Goal: Task Accomplishment & Management: Complete application form

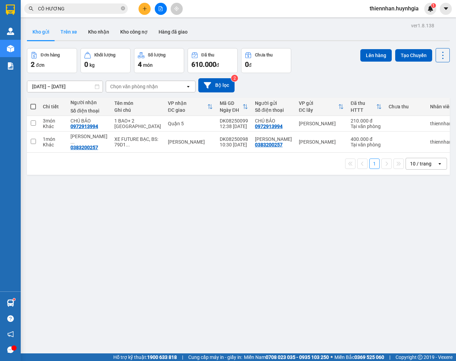
click at [71, 34] on button "Trên xe" at bounding box center [69, 32] width 28 height 17
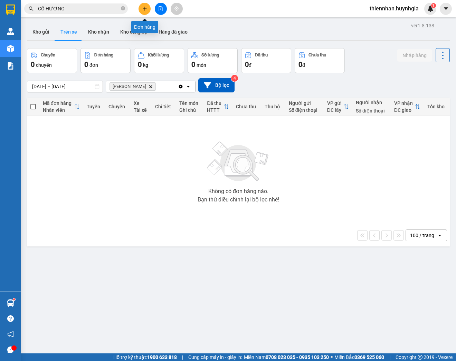
click at [149, 11] on button at bounding box center [145, 9] width 12 height 12
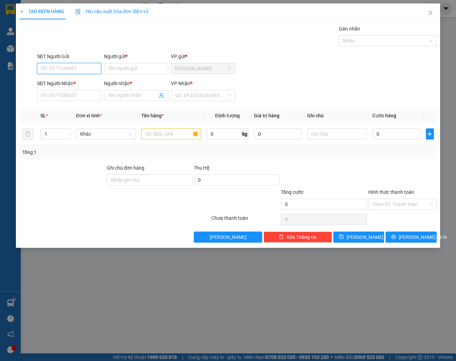
click at [48, 70] on input "SĐT Người Gửi" at bounding box center [69, 68] width 64 height 11
click at [68, 81] on div "0914004887 - [PERSON_NAME]" at bounding box center [75, 82] width 68 height 8
type input "0914004887"
type input "[PERSON_NAME]"
type input "0967268898"
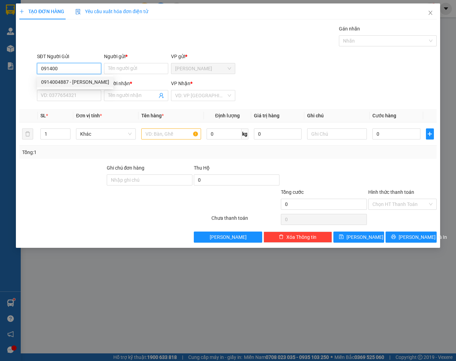
type input "LABO SMILE"
type input "0914004887"
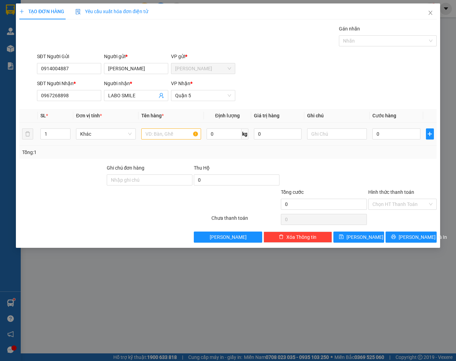
click at [168, 127] on div at bounding box center [171, 134] width 60 height 14
click at [168, 131] on input "text" at bounding box center [171, 133] width 60 height 11
type input "HỘP"
click at [388, 136] on input "0" at bounding box center [397, 133] width 48 height 11
type input "2"
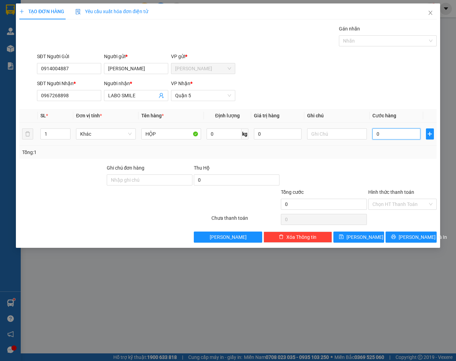
type input "2"
type input "20"
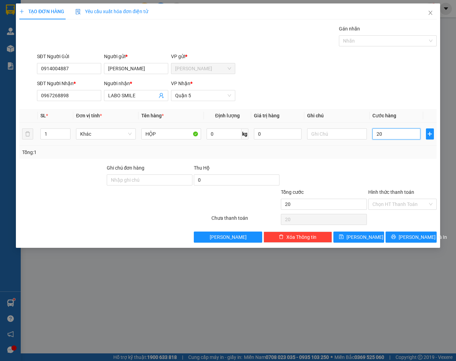
type input "200"
type input "2.000"
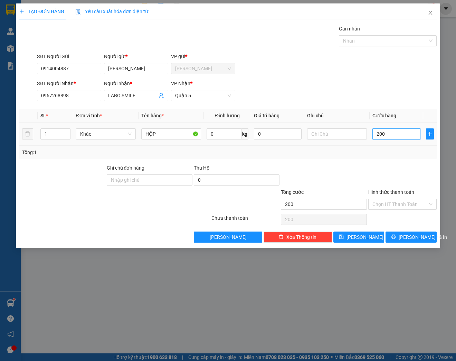
type input "2.000"
type input "20.000"
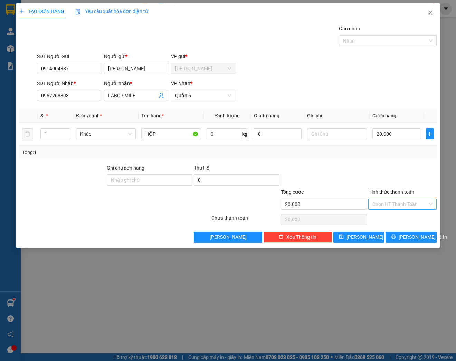
click at [388, 202] on input "Hình thức thanh toán" at bounding box center [400, 204] width 55 height 10
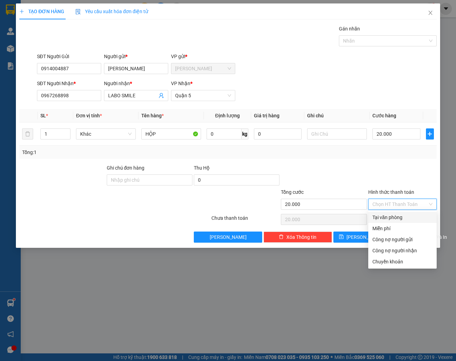
click at [384, 214] on div "Tại văn phòng" at bounding box center [403, 217] width 60 height 8
type input "0"
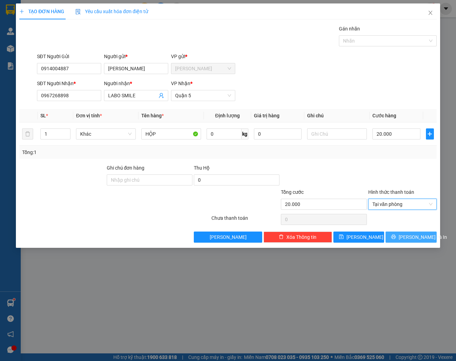
click at [406, 238] on span "[PERSON_NAME] và In" at bounding box center [423, 237] width 48 height 8
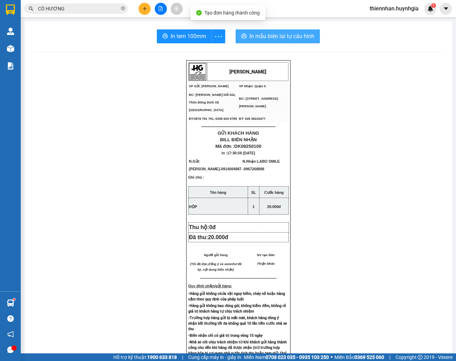
click at [250, 42] on button "In mẫu biên lai tự cấu hình" at bounding box center [278, 36] width 84 height 14
drag, startPoint x: 178, startPoint y: 37, endPoint x: 184, endPoint y: 124, distance: 87.3
click at [178, 38] on span "In tem 100mm" at bounding box center [189, 36] width 36 height 9
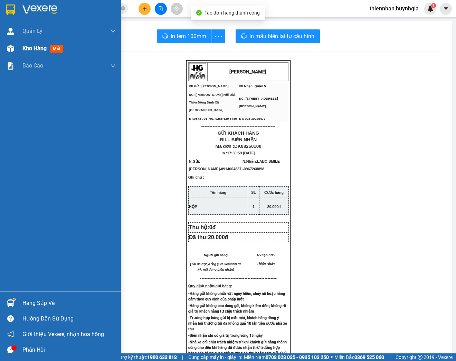
click at [10, 46] on img at bounding box center [10, 48] width 7 height 7
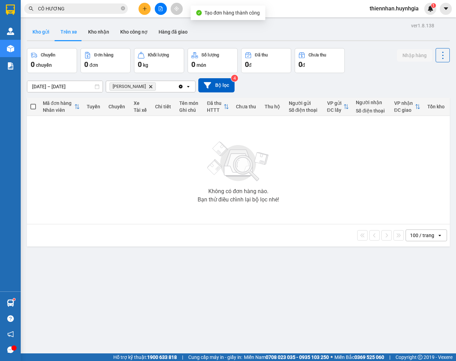
click at [43, 32] on button "Kho gửi" at bounding box center [41, 32] width 28 height 17
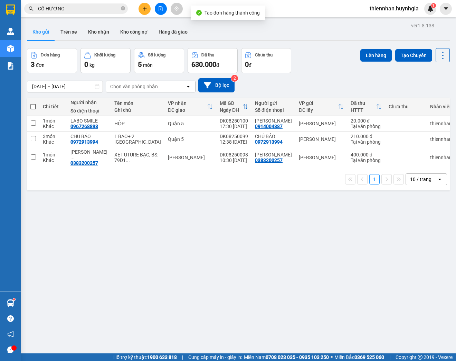
click at [143, 10] on icon "plus" at bounding box center [144, 8] width 5 height 5
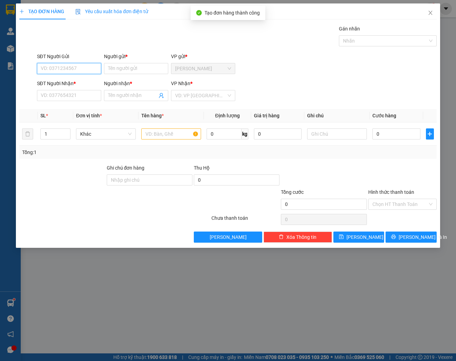
click at [76, 65] on input "SĐT Người Gửi" at bounding box center [69, 68] width 64 height 11
type input "0989031913"
click at [57, 82] on div "0989031913 - TƯỜNG" at bounding box center [69, 82] width 56 height 8
type input "TƯỜNG"
type input "0909175879"
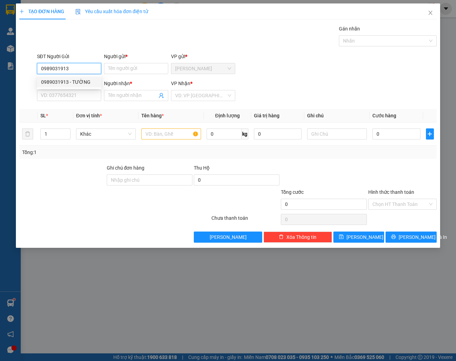
type input "ANH HIỆP"
type input "0989031913"
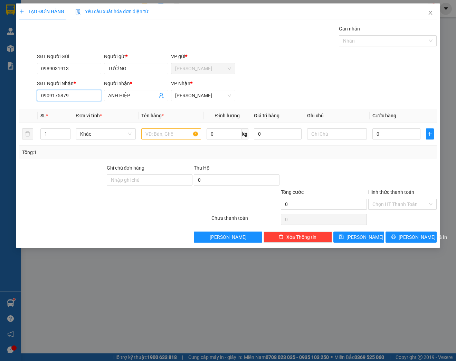
click at [91, 90] on input "0909175879" at bounding box center [69, 95] width 64 height 11
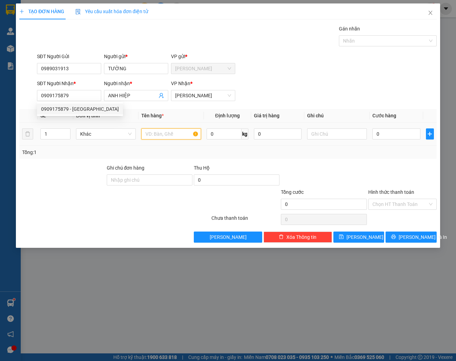
click at [166, 134] on input "text" at bounding box center [171, 133] width 60 height 11
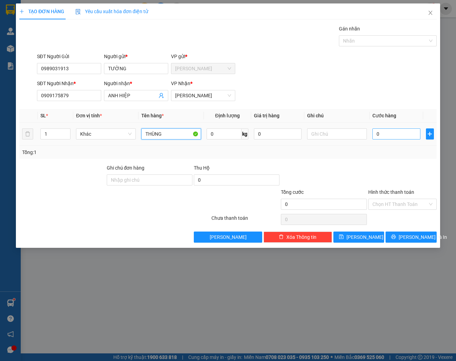
type input "THÙNG"
click at [380, 134] on input "0" at bounding box center [397, 133] width 48 height 11
type input "4"
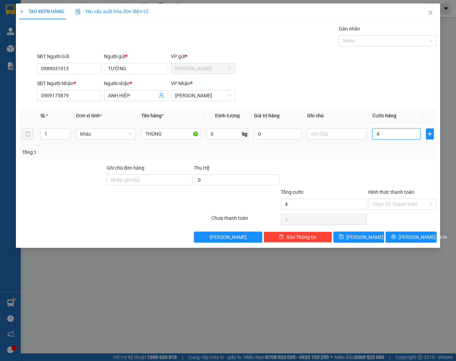
type input "40"
type input "400"
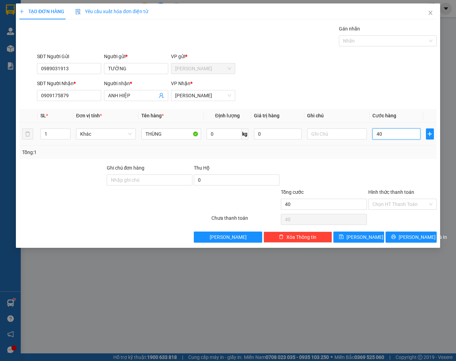
type input "400"
type input "4.000"
type input "40.000"
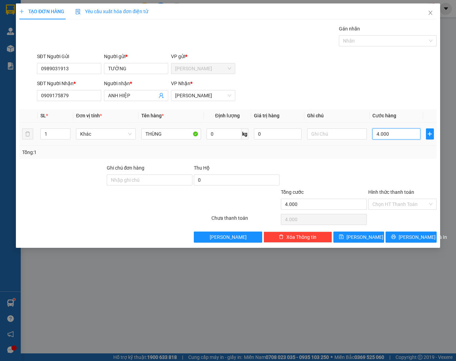
type input "40.000"
click at [383, 199] on input "Hình thức thanh toán" at bounding box center [400, 204] width 55 height 10
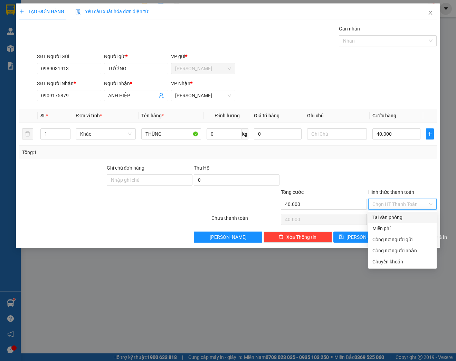
click at [384, 218] on div "Tại văn phòng" at bounding box center [403, 217] width 60 height 8
type input "0"
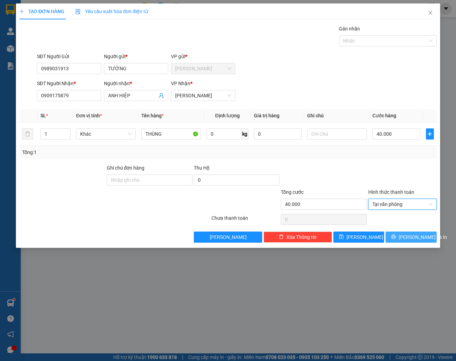
click at [418, 238] on span "[PERSON_NAME] và In" at bounding box center [423, 237] width 48 height 8
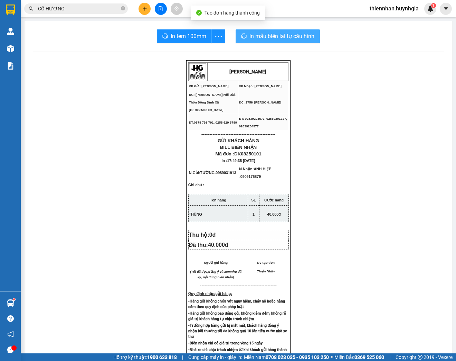
click at [250, 36] on span "In mẫu biên lai tự cấu hình" at bounding box center [282, 36] width 65 height 9
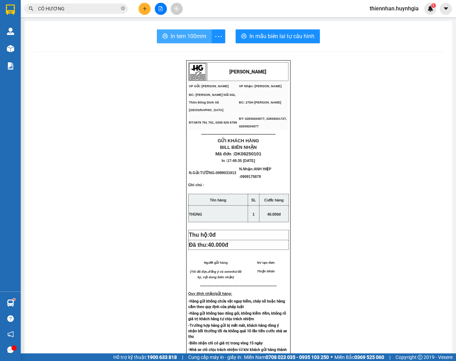
drag, startPoint x: 149, startPoint y: 35, endPoint x: 177, endPoint y: 39, distance: 28.3
click at [151, 35] on div "In tem 100mm In mẫu biên lai tự cấu hình" at bounding box center [238, 36] width 411 height 14
click at [177, 39] on span "In tem 100mm" at bounding box center [189, 36] width 36 height 9
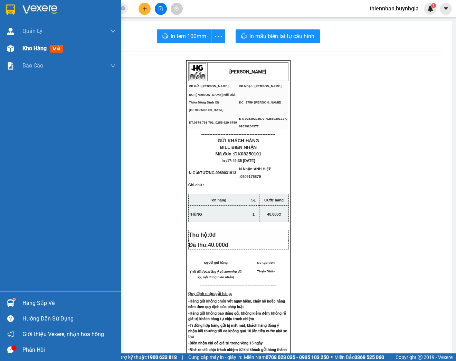
click at [15, 50] on div at bounding box center [10, 49] width 12 height 12
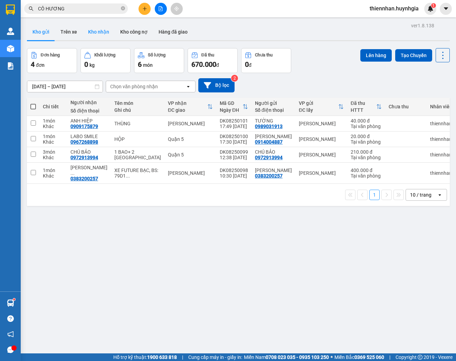
drag, startPoint x: 100, startPoint y: 29, endPoint x: 95, endPoint y: 32, distance: 4.8
click at [96, 30] on button "Kho nhận" at bounding box center [99, 32] width 32 height 17
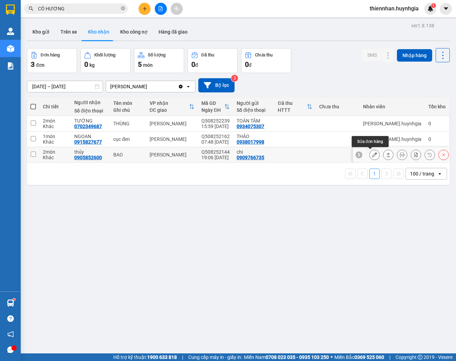
click at [372, 156] on icon at bounding box center [374, 154] width 5 height 5
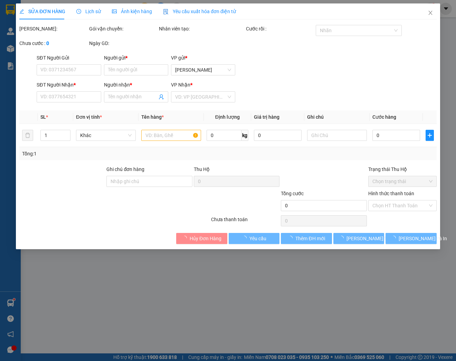
type input "0909766735"
type input "chi"
type input "0905852600"
type input "thủy"
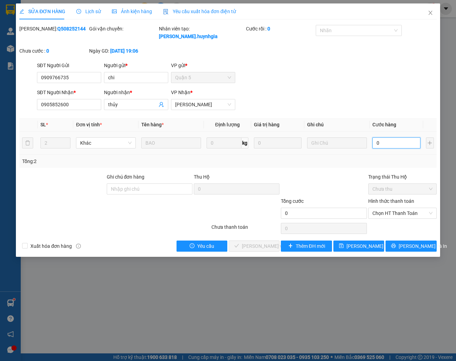
click at [384, 138] on input "0" at bounding box center [397, 142] width 48 height 11
type input "7"
type input "70"
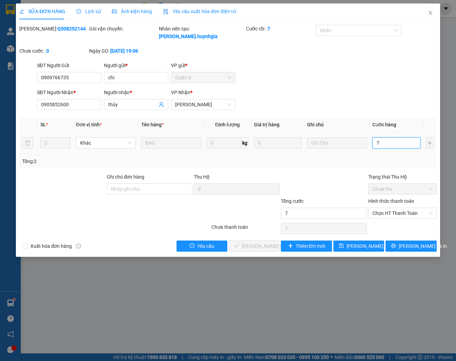
type input "70"
type input "700"
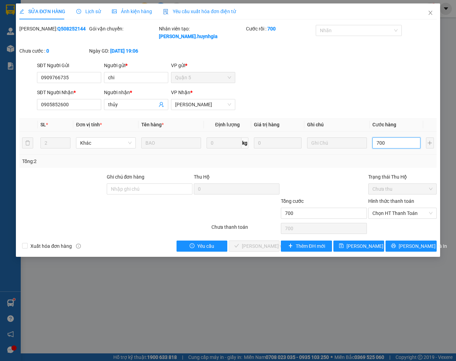
type input "7.000"
type input "70.000"
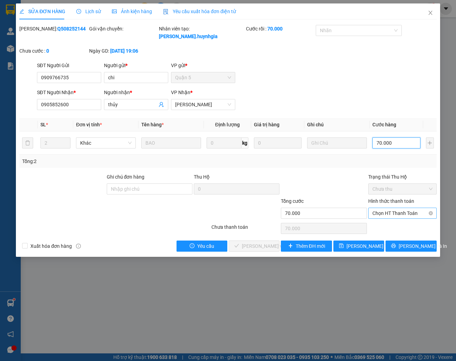
click at [407, 211] on span "Chọn HT Thanh Toán" at bounding box center [403, 213] width 60 height 10
type input "70.000"
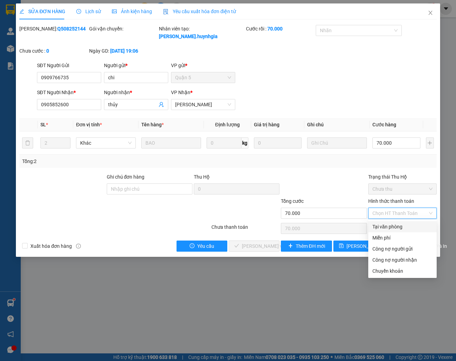
click at [386, 230] on div "Tại văn phòng" at bounding box center [403, 227] width 60 height 8
type input "0"
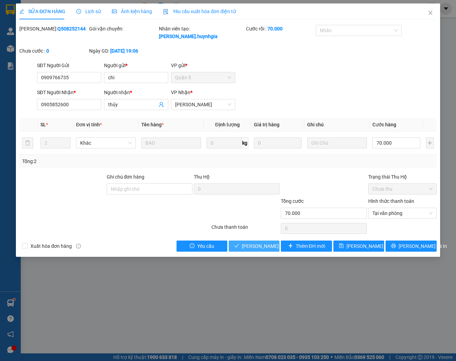
drag, startPoint x: 252, startPoint y: 246, endPoint x: 246, endPoint y: 246, distance: 5.5
click at [251, 246] on span "[PERSON_NAME] và Giao hàng" at bounding box center [275, 246] width 66 height 8
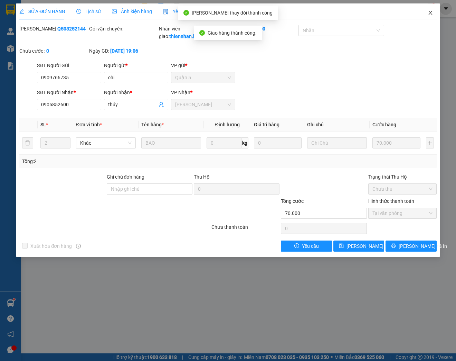
click at [430, 15] on icon "close" at bounding box center [431, 13] width 6 height 6
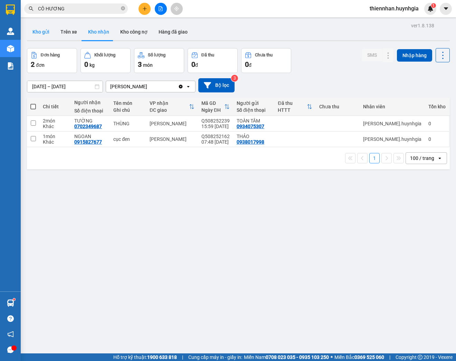
click at [34, 29] on button "Kho gửi" at bounding box center [41, 32] width 28 height 17
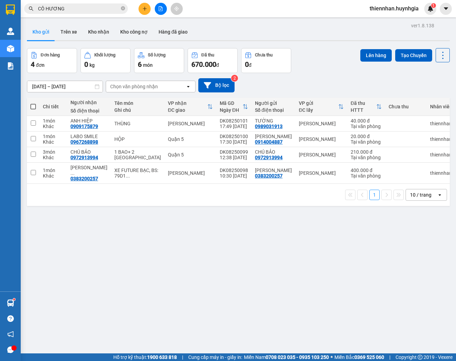
click at [146, 12] on button at bounding box center [145, 9] width 12 height 12
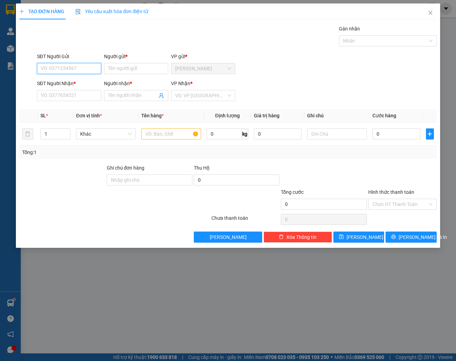
click at [65, 67] on input "SĐT Người Gửi" at bounding box center [69, 68] width 64 height 11
click at [59, 69] on input "SĐT Người Gửi" at bounding box center [69, 68] width 64 height 11
click at [76, 83] on div "0933131209 - THẮM" at bounding box center [69, 82] width 56 height 8
type input "0933131209"
type input "THẮM"
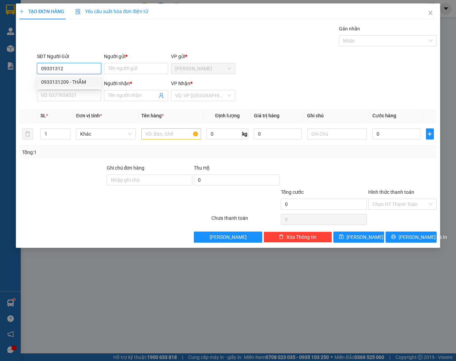
type input "0981666579"
type input "DUẨN"
type input "0933131209"
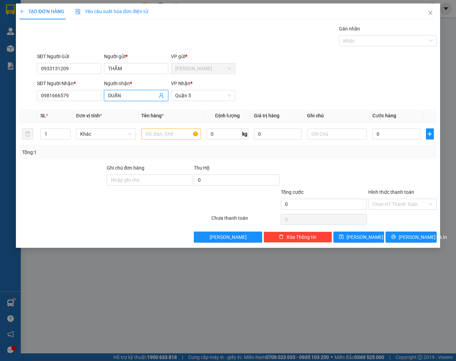
drag, startPoint x: 128, startPoint y: 91, endPoint x: 95, endPoint y: 101, distance: 34.2
click at [95, 101] on div "SĐT Người Nhận * 0981666579 Người nhận * DUẨN DUẨN VP Nhận * Quận 5" at bounding box center [237, 92] width 403 height 24
type input "D"
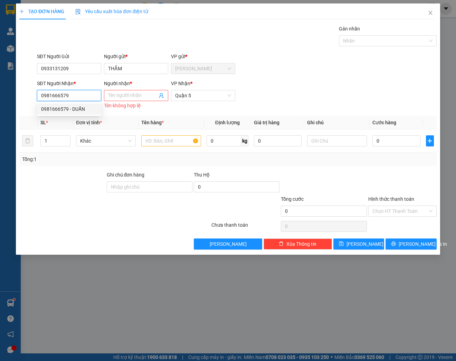
drag, startPoint x: 76, startPoint y: 94, endPoint x: 24, endPoint y: 91, distance: 52.6
click at [9, 82] on div "TẠO ĐƠN HÀNG Yêu cầu xuất hóa đơn điện tử Transit Pickup Surcharge Ids Transit …" at bounding box center [228, 180] width 456 height 361
type input "0963255219"
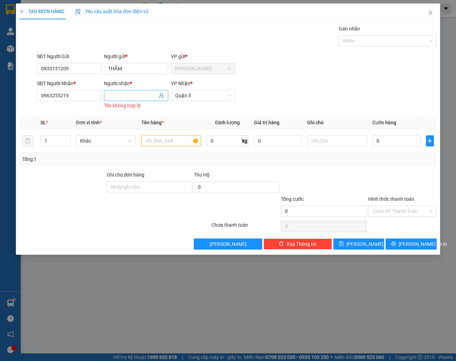
click at [113, 93] on input "Người nhận *" at bounding box center [132, 96] width 49 height 8
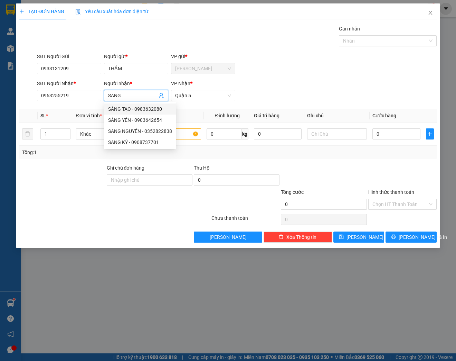
type input "SANG"
drag, startPoint x: 286, startPoint y: 46, endPoint x: 171, endPoint y: 79, distance: 118.7
click at [286, 46] on div "Gán nhãn Nhãn" at bounding box center [237, 37] width 403 height 24
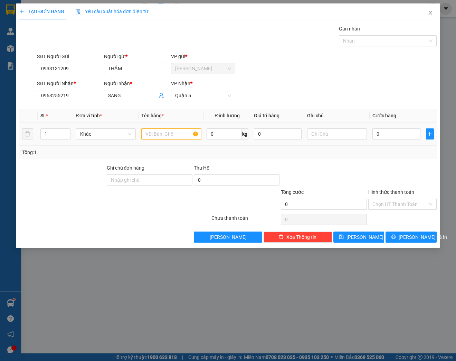
click at [158, 131] on input "text" at bounding box center [171, 133] width 60 height 11
type input "T"
type input "THÙNG"
click at [373, 137] on input "0" at bounding box center [397, 133] width 48 height 11
type input "2"
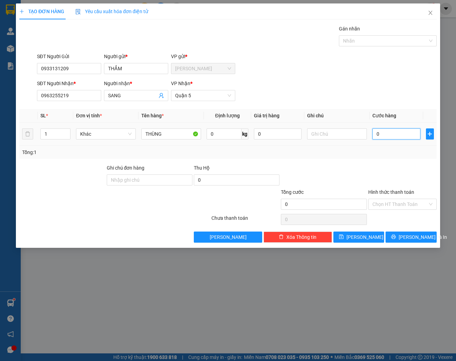
type input "2"
type input "20"
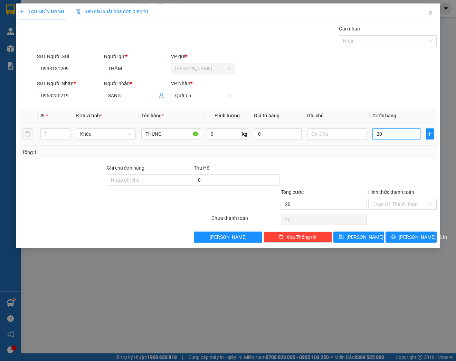
type input "200"
type input "2.000"
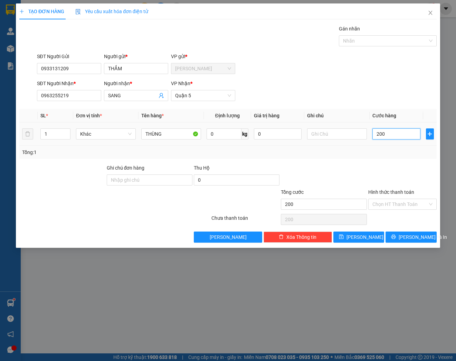
type input "2.000"
type input "20.000"
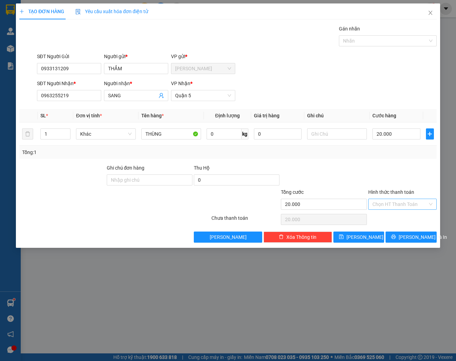
click at [415, 201] on input "Hình thức thanh toán" at bounding box center [400, 204] width 55 height 10
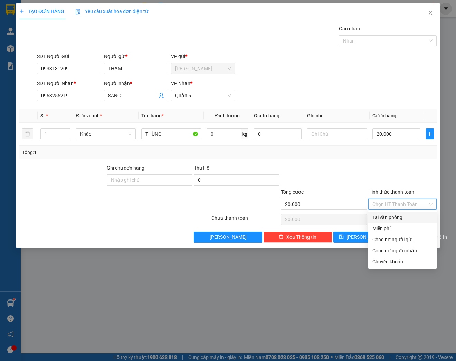
click at [402, 216] on div "Tại văn phòng" at bounding box center [403, 217] width 60 height 8
type input "0"
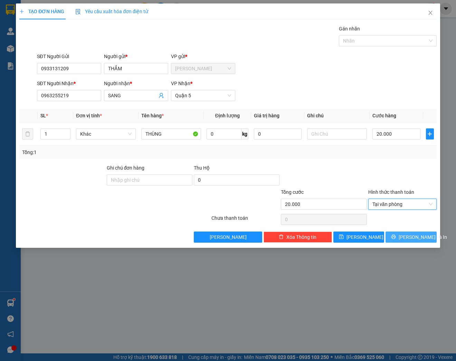
click at [416, 241] on button "[PERSON_NAME] và In" at bounding box center [411, 236] width 51 height 11
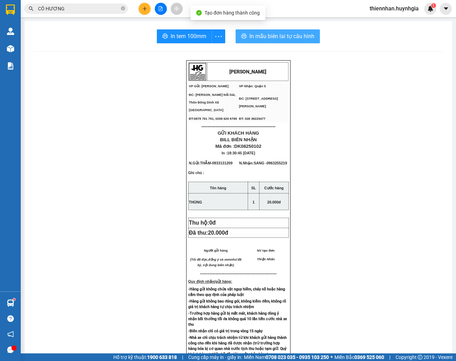
click at [265, 30] on button "In mẫu biên lai tự cấu hình" at bounding box center [278, 36] width 84 height 14
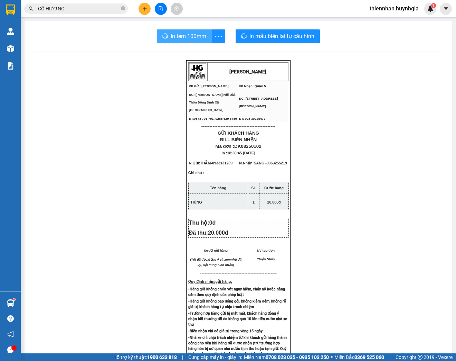
click at [185, 40] on span "In tem 100mm" at bounding box center [189, 36] width 36 height 9
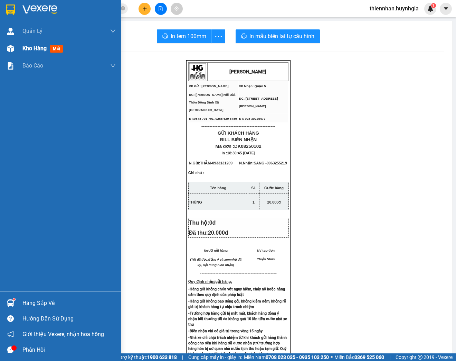
click at [5, 47] on div at bounding box center [10, 49] width 12 height 12
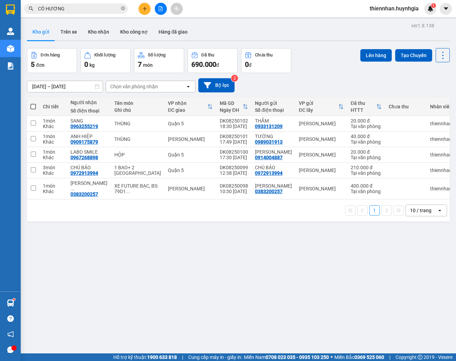
click at [145, 6] on icon "plus" at bounding box center [144, 8] width 5 height 5
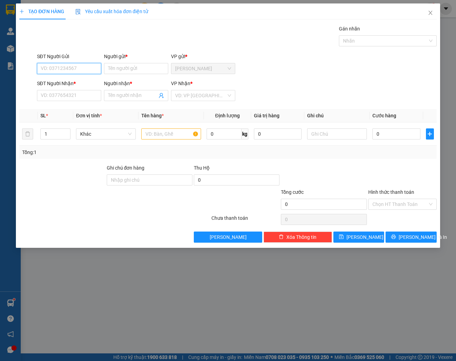
click at [58, 71] on input "SĐT Người Gửi" at bounding box center [69, 68] width 64 height 11
type input "0356451917"
click at [134, 69] on input "Người gửi *" at bounding box center [136, 68] width 64 height 11
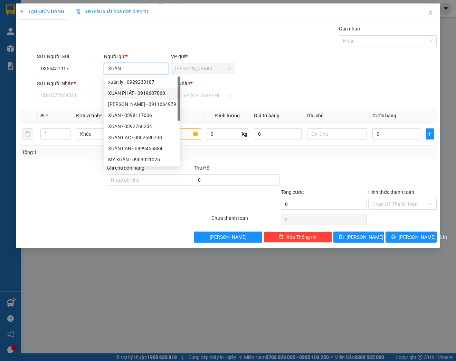
type input "XUÂN"
click at [80, 96] on input "SĐT Người Nhận *" at bounding box center [69, 95] width 64 height 11
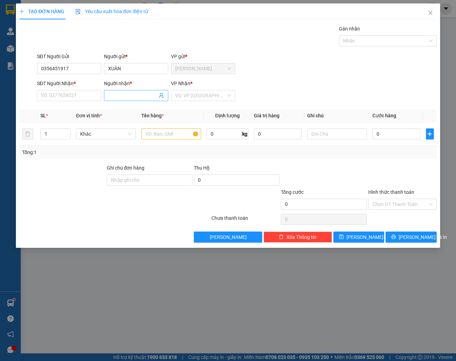
click at [119, 99] on input "Người nhận *" at bounding box center [132, 96] width 49 height 8
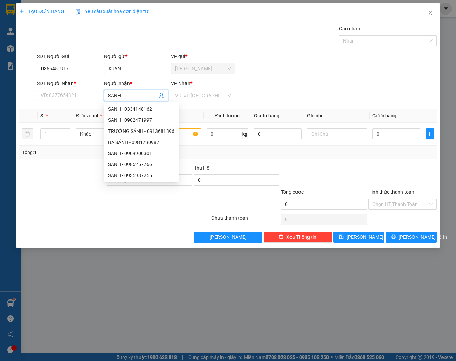
type input "SANH"
drag, startPoint x: 77, startPoint y: 88, endPoint x: 73, endPoint y: 93, distance: 6.4
click at [75, 93] on div "SĐT Người Nhận * VD: 0377654321" at bounding box center [69, 92] width 64 height 24
click at [73, 93] on input "SĐT Người Nhận *" at bounding box center [69, 95] width 64 height 11
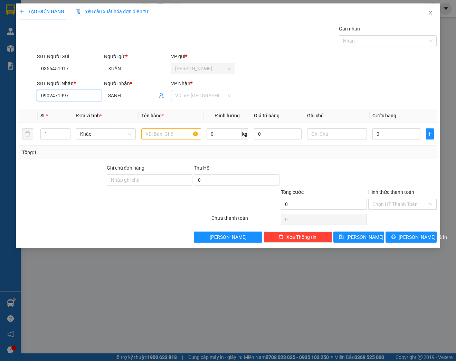
type input "0902471997"
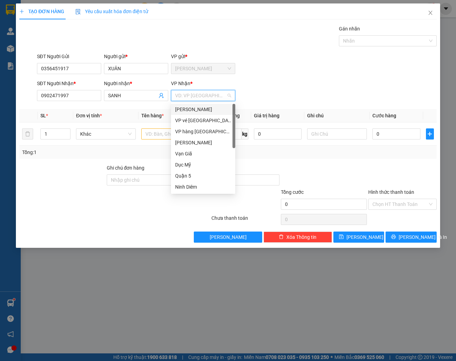
click at [180, 96] on input "search" at bounding box center [200, 95] width 51 height 10
click at [187, 106] on div "[PERSON_NAME]" at bounding box center [203, 109] width 56 height 8
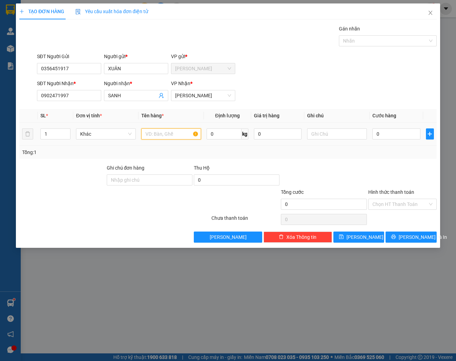
click at [160, 138] on input "text" at bounding box center [171, 133] width 60 height 11
type input "[GEOGRAPHIC_DATA]"
click at [392, 131] on input "0" at bounding box center [397, 133] width 48 height 11
type input "4"
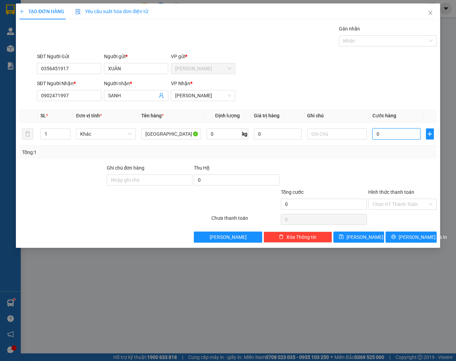
type input "4"
type input "40"
type input "400"
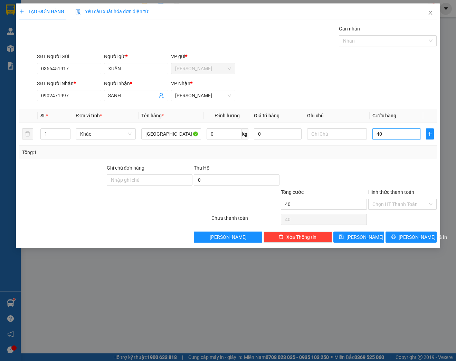
type input "400"
type input "4.000"
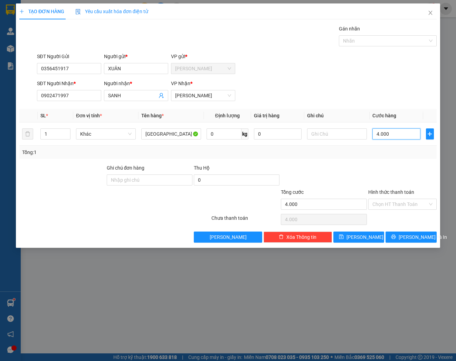
type input "40.000"
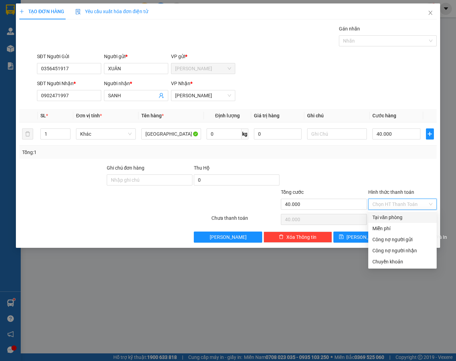
click at [388, 201] on input "Hình thức thanh toán" at bounding box center [400, 204] width 55 height 10
click at [380, 222] on div "Tại văn phòng" at bounding box center [403, 217] width 68 height 11
type input "0"
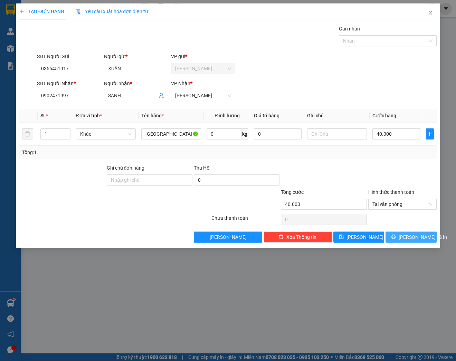
click at [422, 237] on span "[PERSON_NAME] và In" at bounding box center [423, 237] width 48 height 8
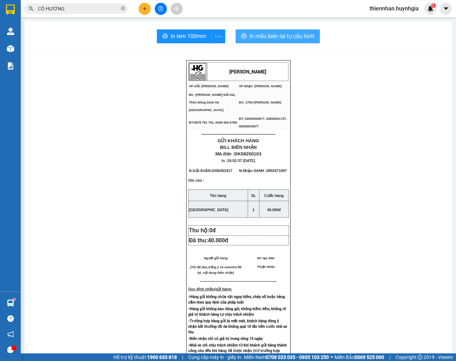
click at [258, 39] on span "In mẫu biên lai tự cấu hình" at bounding box center [282, 36] width 65 height 9
click at [186, 39] on span "In tem 100mm" at bounding box center [189, 36] width 36 height 9
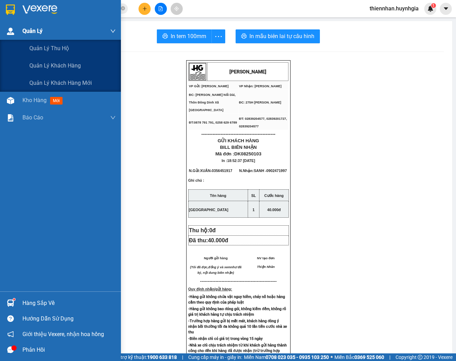
click at [11, 34] on img at bounding box center [10, 31] width 7 height 7
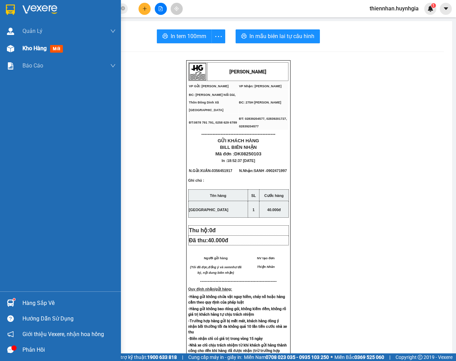
click at [11, 50] on img at bounding box center [10, 48] width 7 height 7
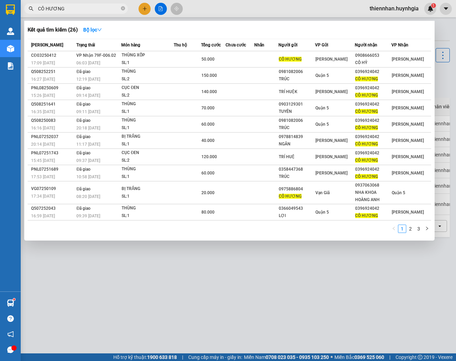
drag, startPoint x: 65, startPoint y: 7, endPoint x: 24, endPoint y: 4, distance: 41.9
click at [24, 4] on div "CÔ HƯƠNG" at bounding box center [67, 8] width 135 height 10
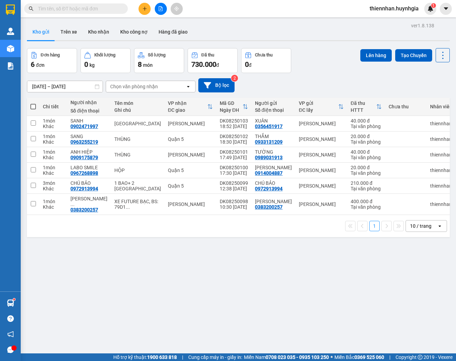
drag, startPoint x: 186, startPoint y: 283, endPoint x: 165, endPoint y: 272, distance: 24.3
click at [187, 283] on div "ver 1.8.138 Kho gửi Trên xe Kho nhận Kho công nợ Hàng đã giao Đơn hàng 6 đơn Kh…" at bounding box center [238, 201] width 429 height 361
click at [146, 12] on button at bounding box center [145, 9] width 12 height 12
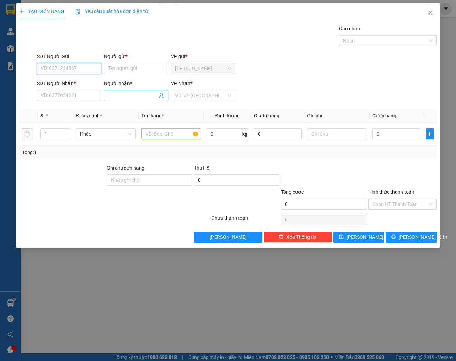
drag, startPoint x: 73, startPoint y: 63, endPoint x: 117, endPoint y: 95, distance: 54.3
click at [74, 63] on input "SĐT Người Gửi" at bounding box center [69, 68] width 64 height 11
click at [51, 63] on input "SĐT Người Gửi" at bounding box center [69, 68] width 64 height 11
click at [81, 62] on div "SĐT Người Gửi" at bounding box center [69, 58] width 64 height 10
click at [75, 62] on div "SĐT Người Gửi" at bounding box center [69, 58] width 64 height 10
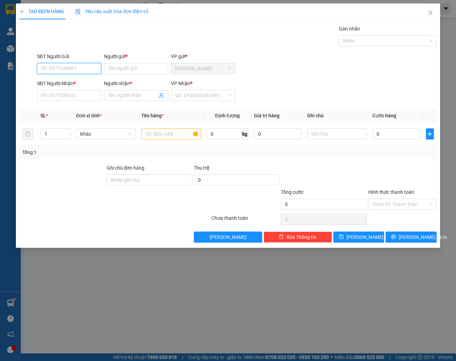
click at [69, 66] on input "SĐT Người Gửi" at bounding box center [69, 68] width 64 height 11
click at [176, 133] on input "text" at bounding box center [171, 133] width 60 height 11
drag, startPoint x: 64, startPoint y: 67, endPoint x: 123, endPoint y: 67, distance: 59.5
click at [65, 67] on input "SĐT Người Gửi" at bounding box center [69, 68] width 64 height 11
click at [46, 66] on input "0934820" at bounding box center [69, 68] width 64 height 11
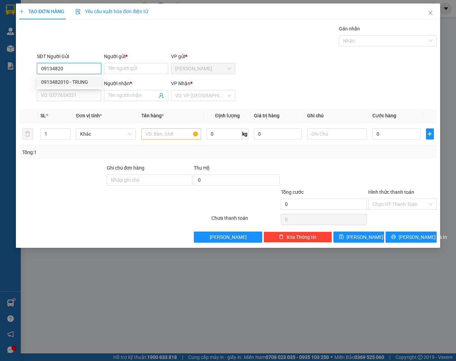
click at [75, 83] on div "0913482010 - TRUNG" at bounding box center [69, 82] width 56 height 8
type input "0913482010"
type input "TRUNG"
type input "0902930201"
type input "HUÊ"
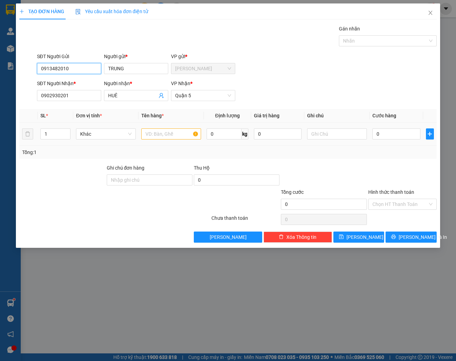
type input "0913482010"
click at [158, 134] on input "text" at bounding box center [171, 133] width 60 height 11
type input "[GEOGRAPHIC_DATA]"
click at [389, 136] on input "0" at bounding box center [397, 133] width 48 height 11
type input "3"
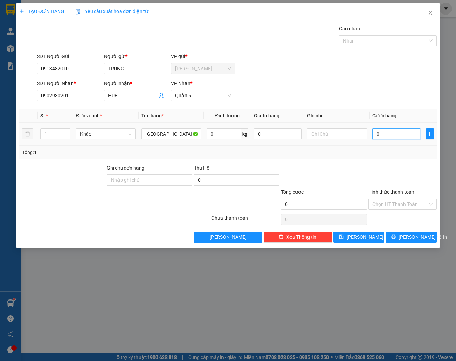
type input "3"
type input "30"
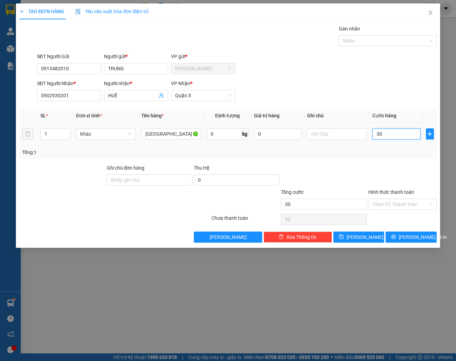
type input "300"
type input "3.000"
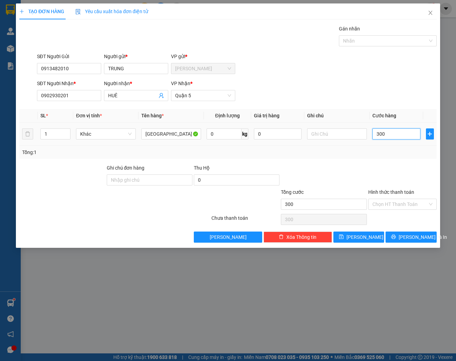
type input "3.000"
type input "30.000"
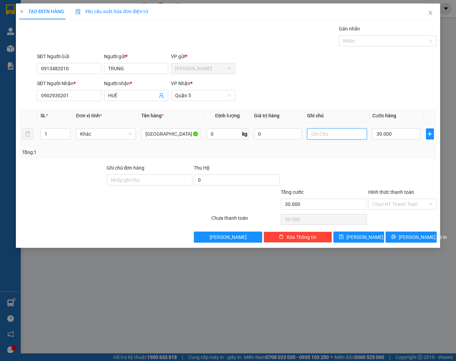
click at [321, 137] on input "text" at bounding box center [337, 133] width 60 height 11
drag, startPoint x: 362, startPoint y: 133, endPoint x: 266, endPoint y: 133, distance: 96.5
click at [266, 132] on tr "1 Khác TX 0 kg 0 BẾN XE MIỀN TÂY - [GEOGRAPHIC_DATA] GIAO 30.000" at bounding box center [228, 133] width 418 height 23
type input "BẾN XE MIỀN TÂY - [GEOGRAPHIC_DATA] GIAO"
click at [159, 178] on input "Ghi chú đơn hàng" at bounding box center [150, 179] width 86 height 11
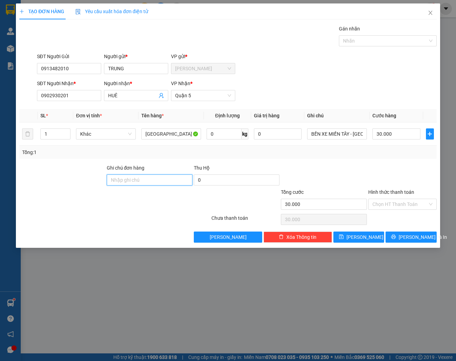
paste input "BẾN XE MIỀN TÂY - [GEOGRAPHIC_DATA] GIAO"
type input "BẾN XE MIỀN TÂY - [GEOGRAPHIC_DATA] GIAO"
click at [400, 202] on input "Hình thức thanh toán" at bounding box center [400, 204] width 55 height 10
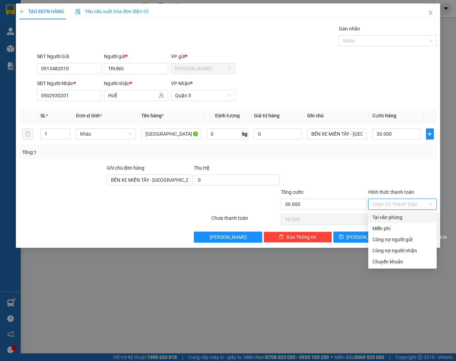
click at [389, 218] on div "Tại văn phòng" at bounding box center [403, 217] width 60 height 8
type input "0"
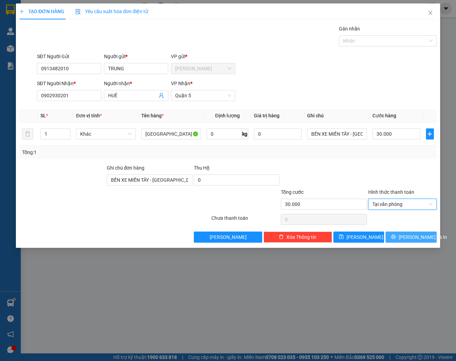
click at [413, 237] on span "[PERSON_NAME] và In" at bounding box center [423, 237] width 48 height 8
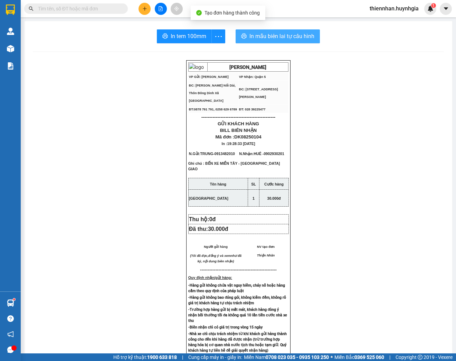
click at [267, 38] on span "In mẫu biên lai tự cấu hình" at bounding box center [282, 36] width 65 height 9
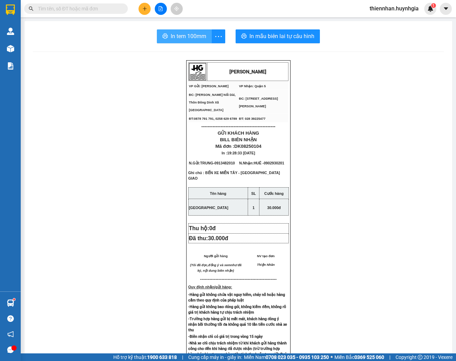
click at [188, 42] on button "In tem 100mm" at bounding box center [184, 36] width 55 height 14
click at [181, 40] on span "In tem 100mm" at bounding box center [189, 36] width 36 height 9
click at [132, 124] on div "[PERSON_NAME] VP Gửi: Diên Khánh VP Nhận: Quận 5 ĐC: [PERSON_NAME] Nối Dài, T…" at bounding box center [238, 296] width 411 height 472
click at [148, 8] on button at bounding box center [145, 9] width 12 height 12
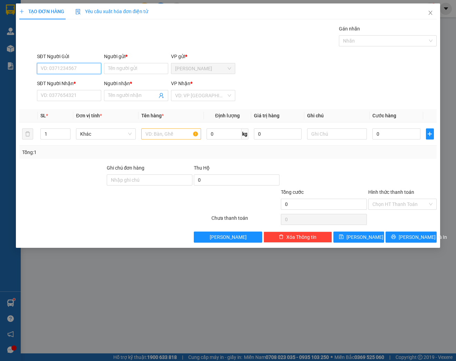
click at [71, 64] on input "SĐT Người Gửi" at bounding box center [69, 68] width 64 height 11
click at [81, 78] on div "0768151835 - [PERSON_NAME]" at bounding box center [75, 82] width 68 height 8
type input "0768151835"
type input "[PERSON_NAME]"
type input "0815552945"
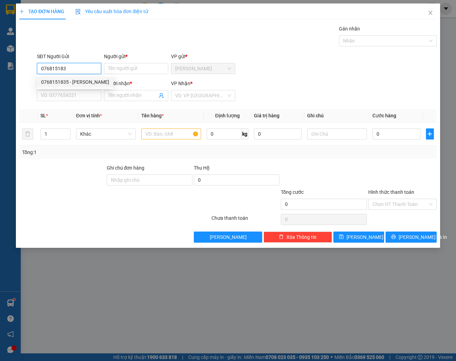
type input "[PERSON_NAME] DANH"
type input "0768151835"
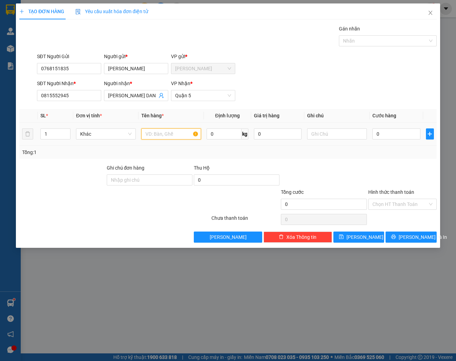
click at [172, 137] on input "text" at bounding box center [171, 133] width 60 height 11
type input "THÙNG"
click at [331, 137] on input "text" at bounding box center [337, 133] width 60 height 11
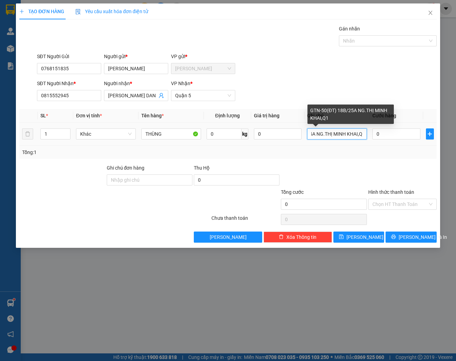
click at [321, 132] on input "GTN-50(ĐT) 18B/25A NG.THỊ MINH KHAI,Q1" at bounding box center [337, 133] width 60 height 11
click at [326, 133] on input "GTN-50(ĐT) 18B/25A NG.THỊ MINH KHAI,Q1" at bounding box center [337, 133] width 60 height 11
click at [322, 136] on input "GTN-50(ĐT) 18B/25A NG.THỊ MINH KHAI,Q1" at bounding box center [337, 133] width 60 height 11
click at [326, 134] on input "GTN-50(ĐT) 18B/25A NG.THỊ MINH KHAI,Q1" at bounding box center [337, 133] width 60 height 11
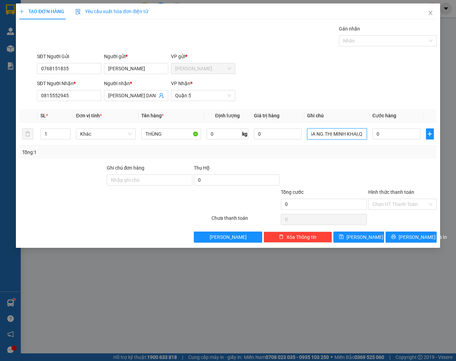
type input "GTN-50(ĐT) 18B/25A NG.THỊ MINH KHAI,Q1"
click at [366, 157] on div "Tổng: 1" at bounding box center [228, 152] width 418 height 13
click at [383, 131] on input "0" at bounding box center [397, 133] width 48 height 11
type input "4"
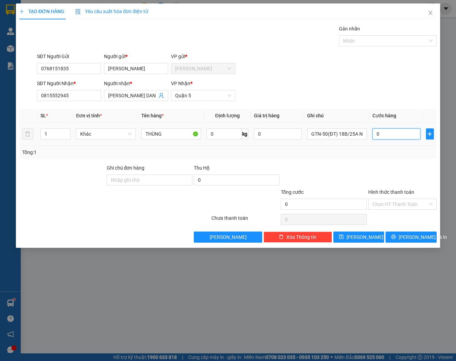
type input "4"
type input "40"
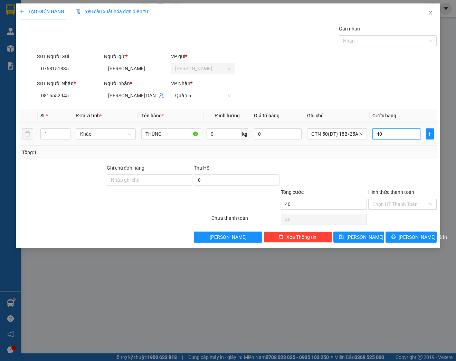
type input "400"
type input "4.000"
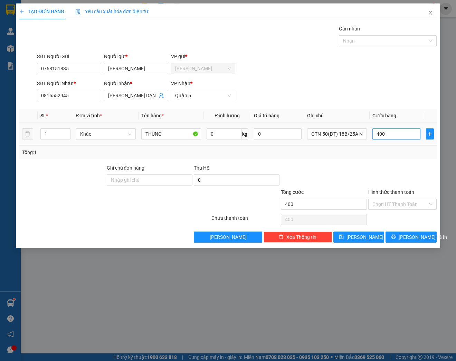
type input "4.000"
type input "40.000"
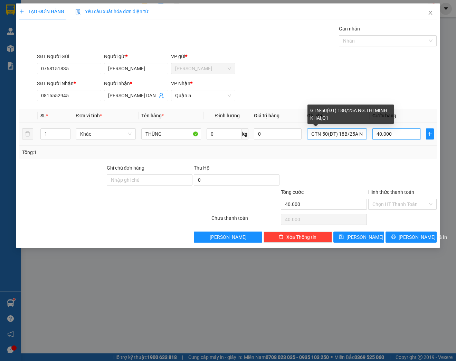
type input "40.000"
click at [339, 133] on input "GTN-50(ĐT) 18B/25A NG.THỊ MINH KHAI,Q1" at bounding box center [337, 133] width 60 height 11
click at [328, 134] on input "GTN-50(ĐT)18B/25A NG.THỊ MINH KHAI,Q1" at bounding box center [337, 133] width 60 height 11
click at [322, 132] on input "GTN-50 (ĐT)18B/25A NG.THỊ MINH KHAI,Q1" at bounding box center [337, 133] width 60 height 11
click at [322, 133] on input "GTN- 50 (ĐT)18B/25A NG.THỊ MINH KHAI,Q1" at bounding box center [337, 133] width 60 height 11
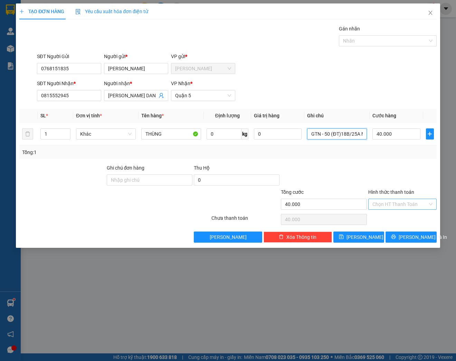
type input "GTN - 50 (ĐT)18B/25A NG.THỊ MINH KHAI,Q1"
click at [394, 202] on input "Hình thức thanh toán" at bounding box center [400, 204] width 55 height 10
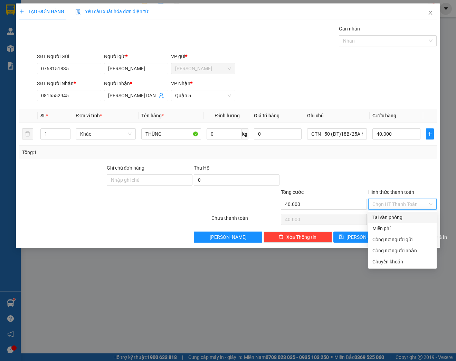
drag, startPoint x: 391, startPoint y: 215, endPoint x: 397, endPoint y: 216, distance: 6.2
click at [391, 215] on div "Tại văn phòng" at bounding box center [403, 217] width 60 height 8
type input "0"
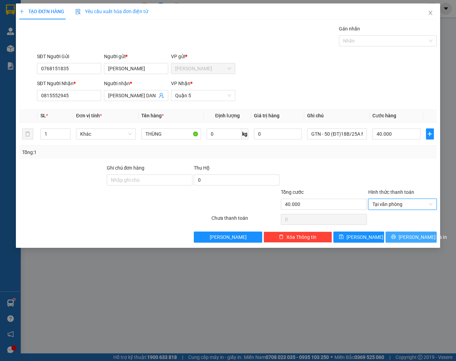
click at [416, 239] on span "[PERSON_NAME] và In" at bounding box center [423, 237] width 48 height 8
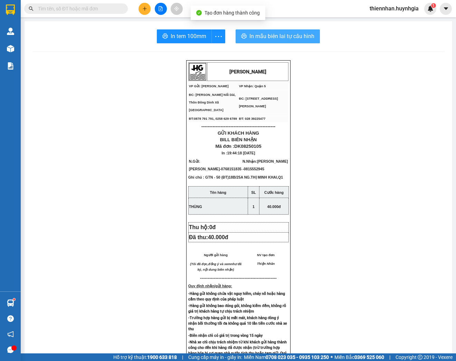
click at [261, 41] on button "In mẫu biên lai tự cấu hình" at bounding box center [278, 36] width 84 height 14
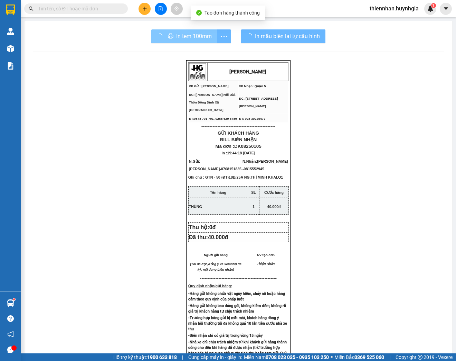
click at [174, 31] on div "In tem 100mm" at bounding box center [191, 36] width 80 height 14
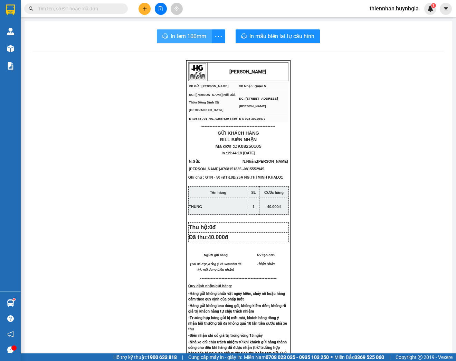
click at [189, 32] on span "In tem 100mm" at bounding box center [189, 36] width 36 height 9
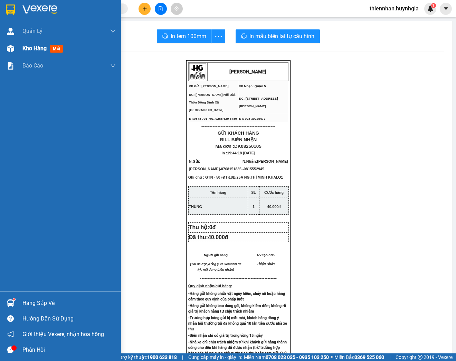
click at [14, 48] on div at bounding box center [10, 49] width 12 height 12
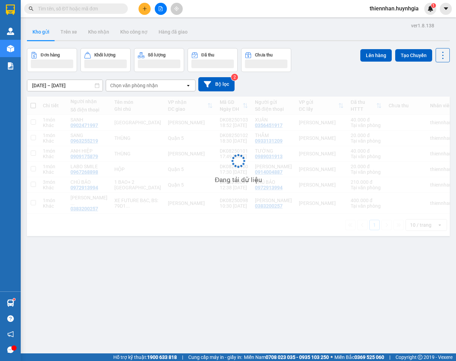
click at [314, 47] on div "ver 1.8.138 Kho gửi Trên xe Kho nhận Kho công nợ Hàng đã giao Đơn hàng Khối lượ…" at bounding box center [238, 201] width 429 height 361
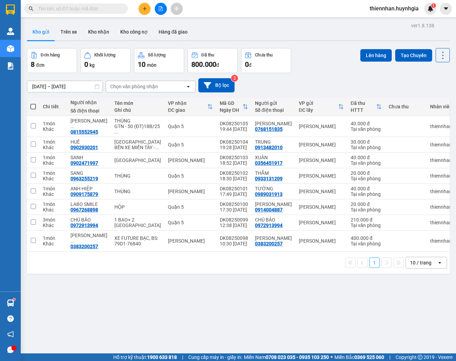
click at [301, 325] on div "ver 1.8.138 Kho gửi Trên xe Kho nhận Kho công nợ Hàng đã giao Đơn hàng 8 đơn Kh…" at bounding box center [238, 201] width 429 height 361
click at [351, 212] on div "Tại văn phòng" at bounding box center [366, 210] width 31 height 6
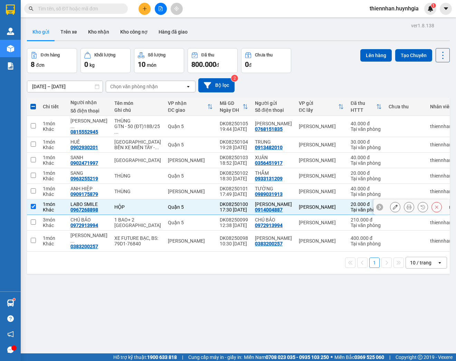
click at [36, 215] on td at bounding box center [33, 207] width 12 height 16
checkbox input "false"
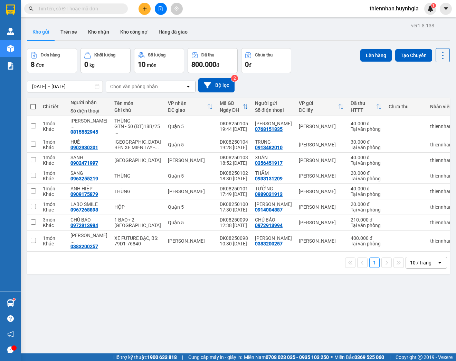
click at [268, 316] on div "ver 1.8.138 Kho gửi Trên xe Kho nhận Kho công nợ Hàng đã giao Đơn hàng 8 đơn Kh…" at bounding box center [238, 201] width 429 height 361
